Goal: Information Seeking & Learning: Learn about a topic

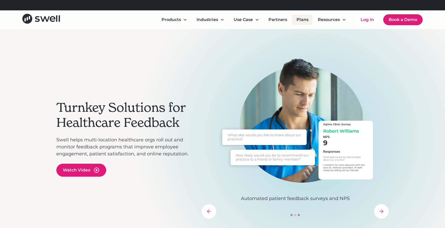
click at [305, 21] on link "Plans" at bounding box center [302, 20] width 20 height 10
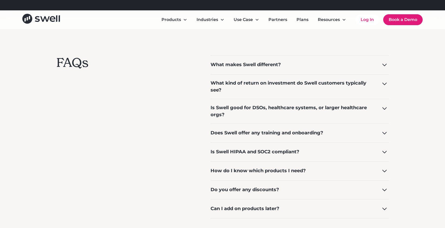
scroll to position [378, 0]
click at [270, 75] on div "What kind of return on investment do Swell customers typically see?" at bounding box center [299, 86] width 178 height 25
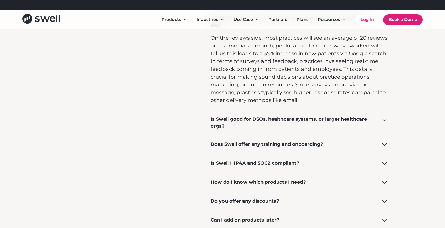
scroll to position [443, 0]
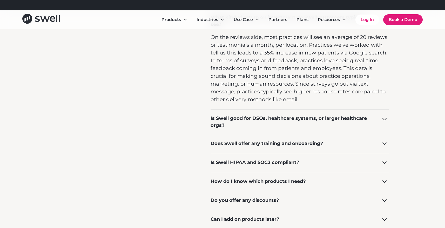
click at [263, 128] on div "Is Swell good for DSOs, healthcare systems, or larger healthcare orgs?" at bounding box center [291, 122] width 163 height 14
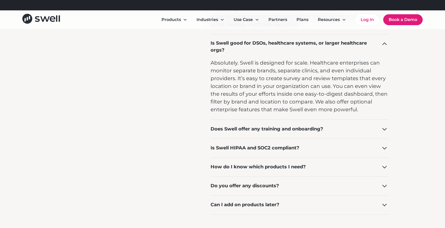
scroll to position [550, 0]
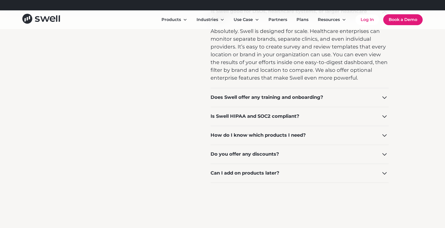
click at [274, 120] on div "Is Swell HIPAA and SOC2 compliant?" at bounding box center [299, 116] width 178 height 19
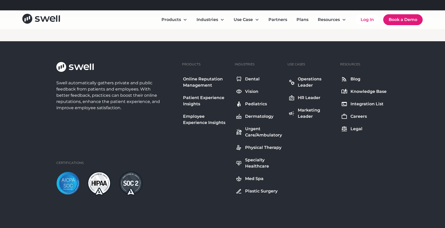
scroll to position [734, 0]
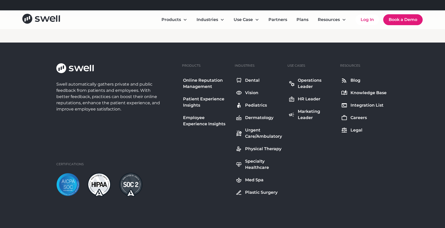
click at [94, 186] on img at bounding box center [98, 185] width 23 height 24
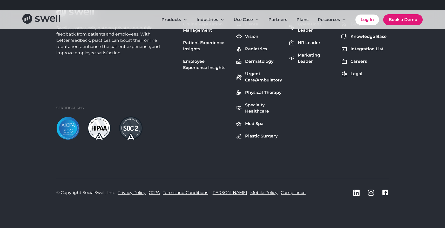
click at [280, 192] on link "Compliance" at bounding box center [292, 193] width 25 height 6
